Goal: Transaction & Acquisition: Obtain resource

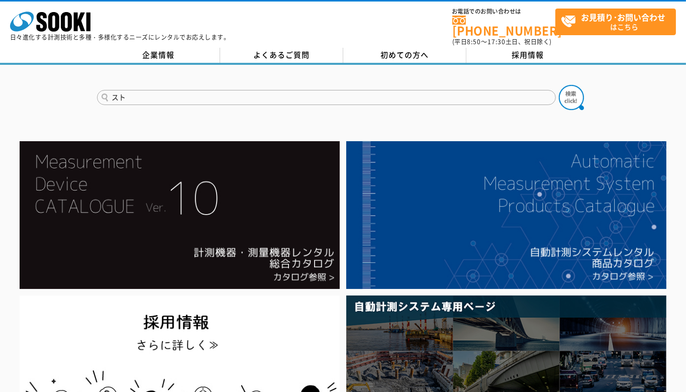
type input "スト"
click at [559, 85] on button at bounding box center [571, 97] width 25 height 25
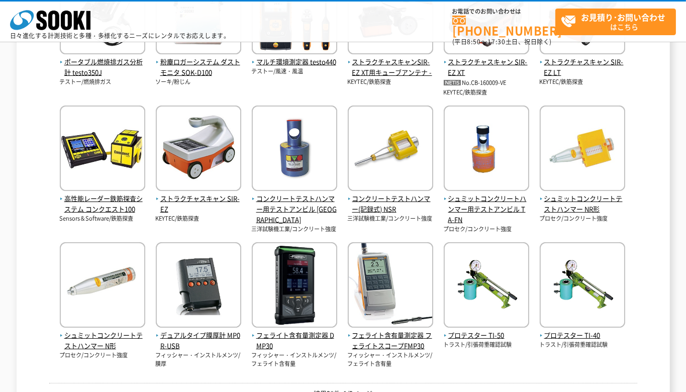
scroll to position [372, 0]
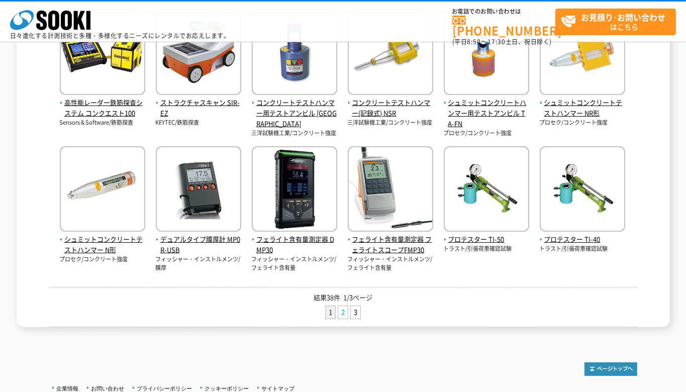
click at [343, 314] on link "2" at bounding box center [343, 312] width 10 height 13
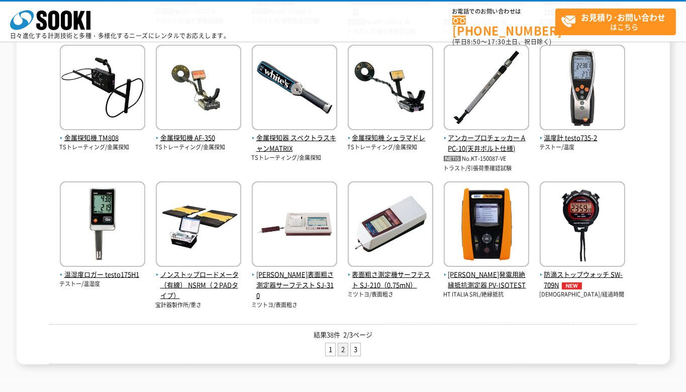
scroll to position [372, 0]
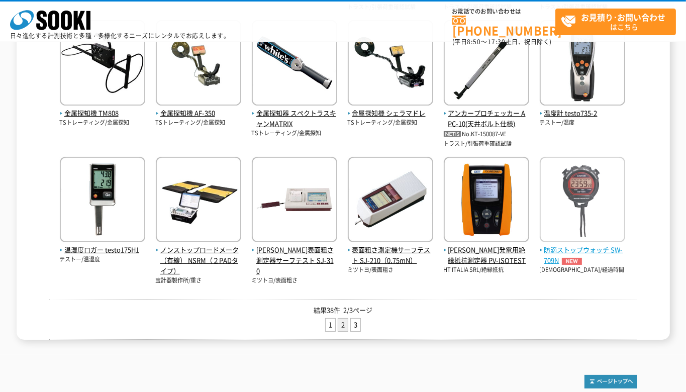
click at [573, 245] on span "防滴ストップウォッチ SW-709N" at bounding box center [582, 255] width 85 height 21
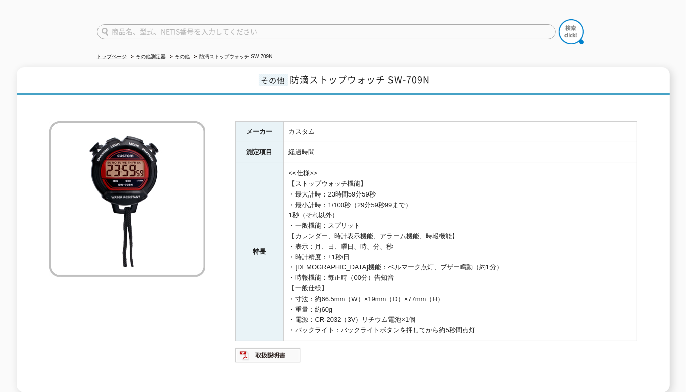
scroll to position [93, 0]
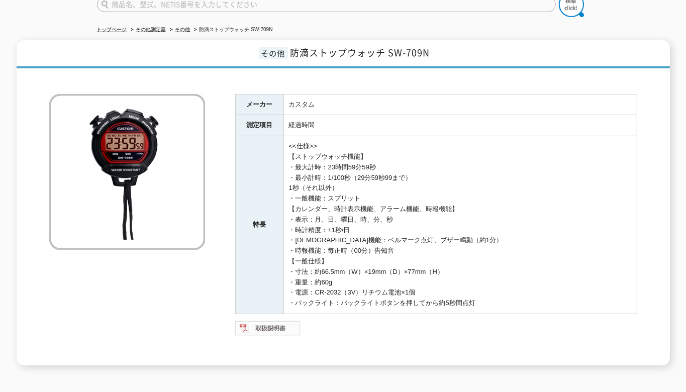
click at [274, 328] on img at bounding box center [268, 328] width 66 height 16
